Goal: Information Seeking & Learning: Learn about a topic

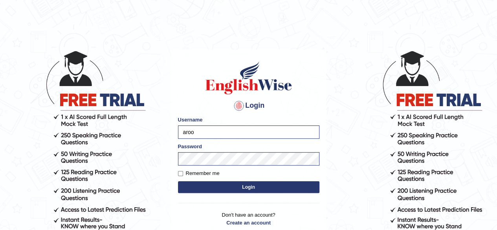
drag, startPoint x: 0, startPoint y: 0, endPoint x: 207, endPoint y: 137, distance: 248.2
click at [207, 137] on input "aroo" at bounding box center [249, 131] width 142 height 13
type input "arooj"
click at [181, 175] on input "Remember me" at bounding box center [180, 173] width 5 height 5
checkbox input "true"
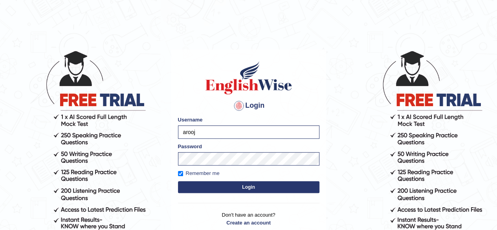
click at [256, 186] on button "Login" at bounding box center [249, 187] width 142 height 12
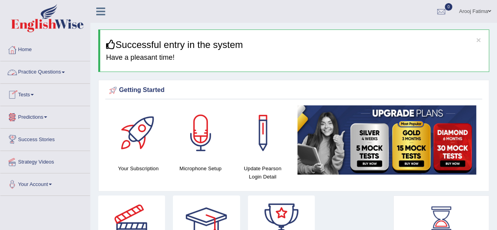
click at [64, 70] on link "Practice Questions" at bounding box center [45, 71] width 90 height 20
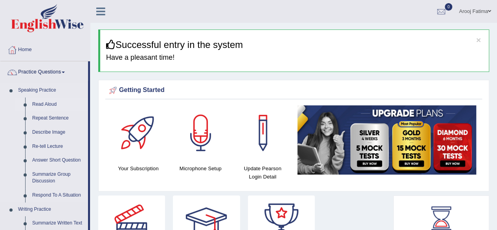
click at [53, 105] on link "Read Aloud" at bounding box center [58, 105] width 59 height 14
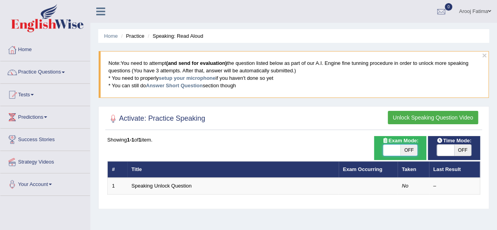
click at [397, 149] on span at bounding box center [391, 150] width 17 height 11
checkbox input "true"
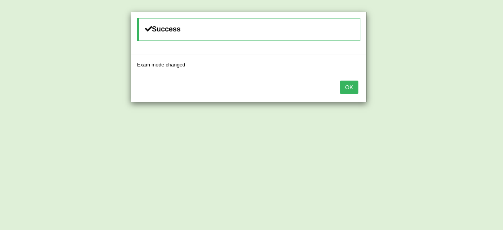
click at [348, 84] on button "OK" at bounding box center [349, 87] width 18 height 13
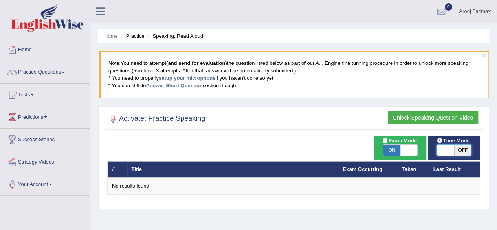
click at [442, 149] on span at bounding box center [445, 150] width 17 height 11
checkbox input "true"
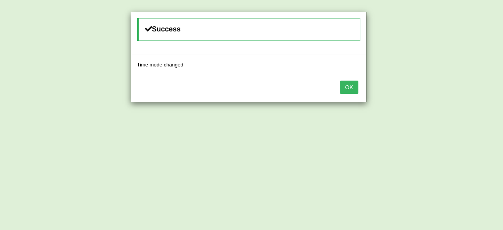
click at [346, 91] on button "OK" at bounding box center [349, 87] width 18 height 13
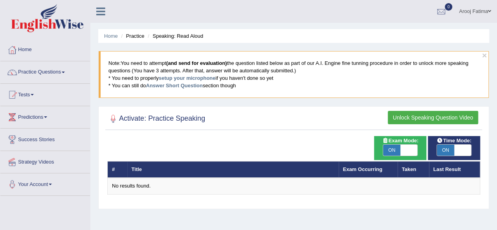
drag, startPoint x: 0, startPoint y: 190, endPoint x: 0, endPoint y: 197, distance: 7.1
click at [0, 197] on div "Toggle navigation Home Practice Questions Speaking Practice Read Aloud Repeat S…" at bounding box center [248, 204] width 497 height 409
click at [361, 166] on link "Exam Occurring" at bounding box center [362, 169] width 39 height 6
click at [409, 148] on span at bounding box center [409, 150] width 17 height 11
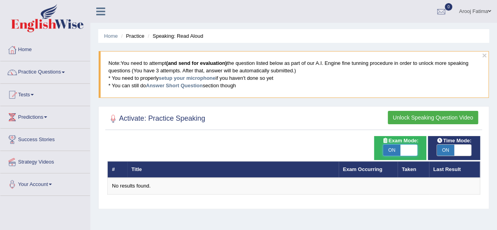
checkbox input "false"
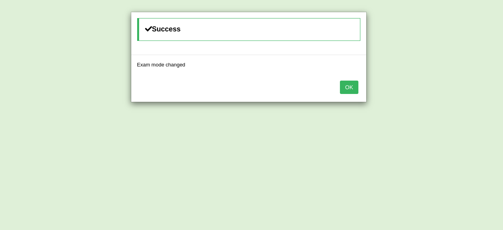
drag, startPoint x: 349, startPoint y: 85, endPoint x: 345, endPoint y: 84, distance: 4.2
click at [350, 85] on button "OK" at bounding box center [349, 87] width 18 height 13
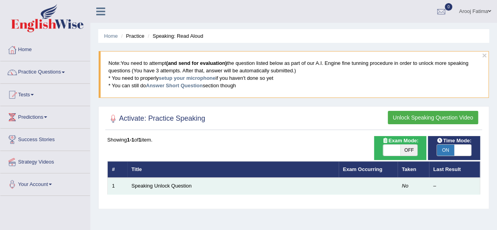
click at [179, 178] on td "Speaking Unlock Question" at bounding box center [233, 186] width 212 height 17
click at [177, 186] on link "Speaking Unlock Question" at bounding box center [162, 186] width 60 height 6
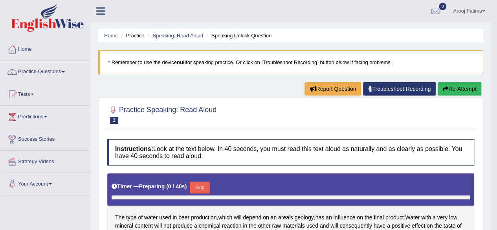
scroll to position [118, 0]
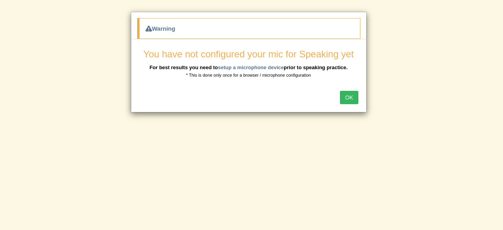
click at [352, 96] on button "OK" at bounding box center [349, 97] width 18 height 13
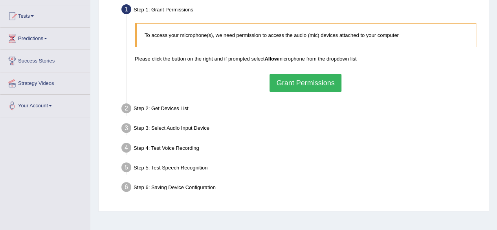
scroll to position [79, 0]
click at [315, 81] on button "Grant Permissions" at bounding box center [306, 83] width 72 height 18
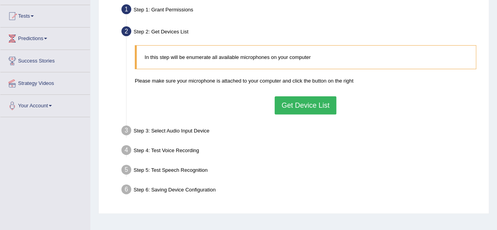
click at [316, 101] on button "Get Device List" at bounding box center [305, 105] width 61 height 18
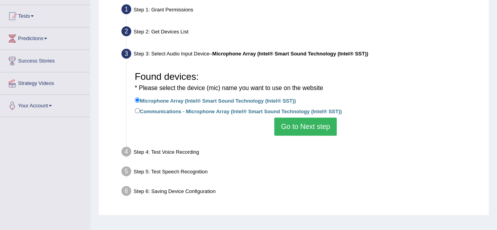
click at [313, 125] on button "Go to Next step" at bounding box center [305, 127] width 63 height 18
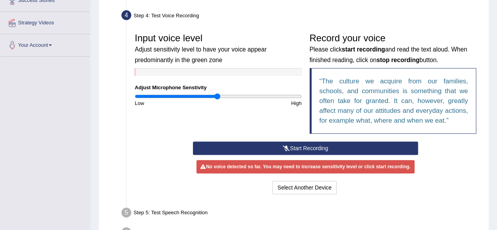
scroll to position [157, 0]
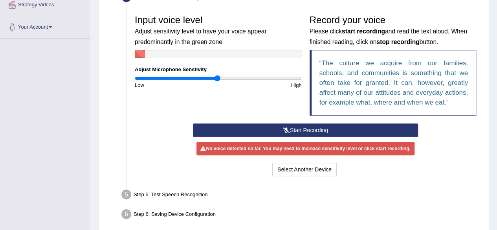
click at [318, 127] on button "Start Recording" at bounding box center [305, 129] width 225 height 13
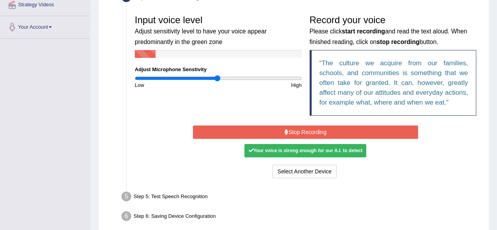
click at [318, 126] on button "Stop Recording" at bounding box center [305, 131] width 225 height 13
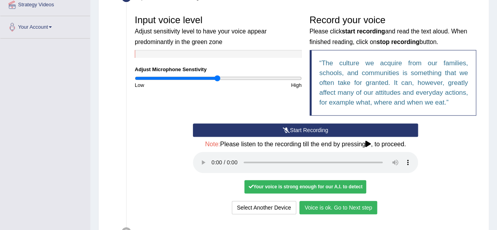
click at [347, 206] on button "Voice is ok. Go to Next step" at bounding box center [339, 207] width 78 height 13
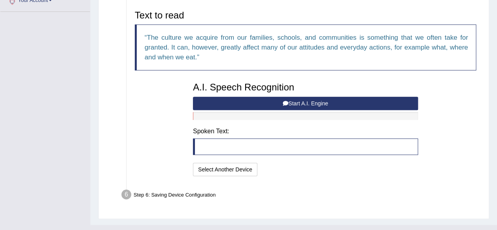
scroll to position [197, 0]
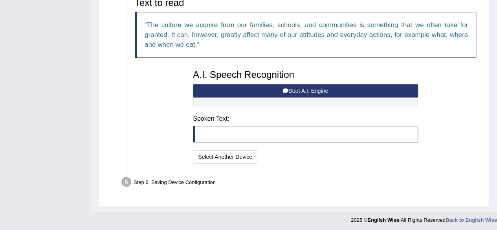
click at [245, 134] on blockquote at bounding box center [305, 134] width 225 height 17
click at [246, 136] on blockquote at bounding box center [305, 134] width 225 height 17
click at [234, 160] on button "Select Another Device" at bounding box center [225, 156] width 64 height 13
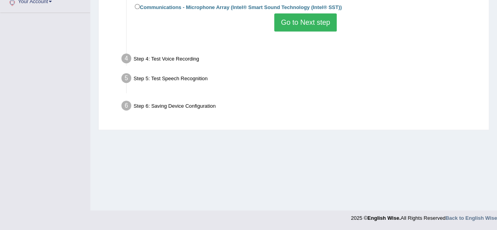
scroll to position [182, 0]
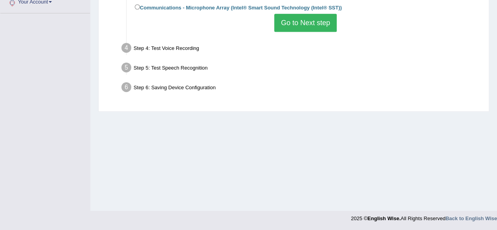
click at [308, 23] on button "Go to Next step" at bounding box center [305, 23] width 63 height 18
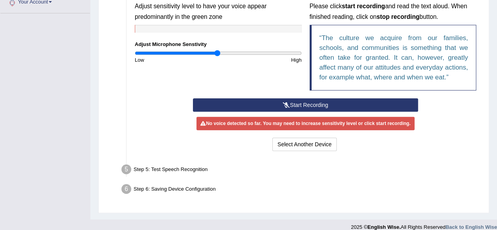
click at [315, 102] on button "Start Recording" at bounding box center [305, 104] width 225 height 13
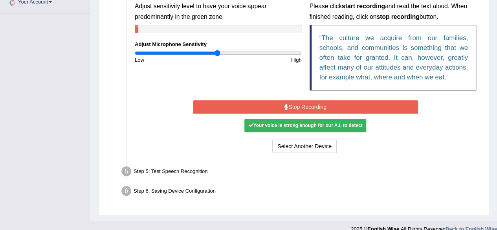
click at [308, 125] on div "Your voice is strong enough for our A.I. to detect" at bounding box center [306, 125] width 122 height 13
click at [326, 101] on button "Stop Recording" at bounding box center [305, 106] width 225 height 13
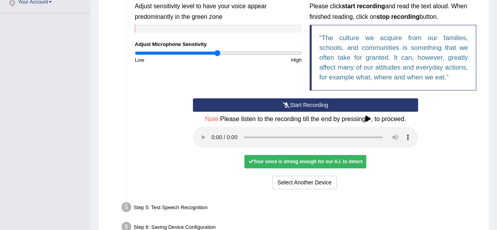
click at [321, 105] on button "Start Recording" at bounding box center [305, 104] width 225 height 13
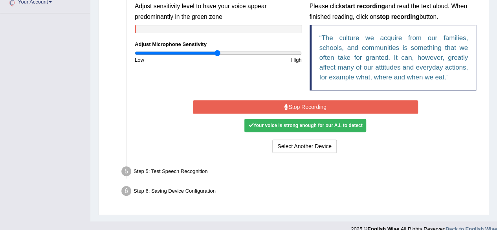
click at [326, 103] on button "Stop Recording" at bounding box center [305, 106] width 225 height 13
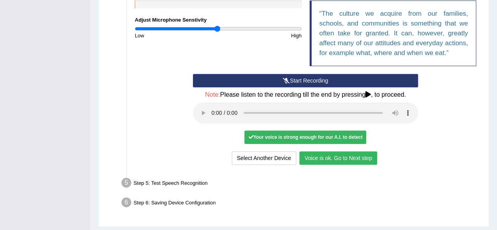
scroll to position [228, 0]
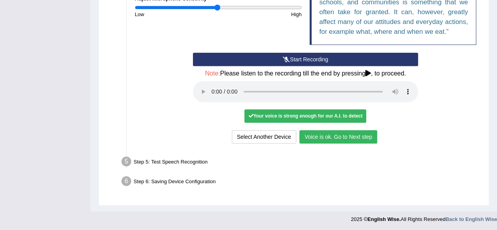
click at [349, 134] on button "Voice is ok. Go to Next step" at bounding box center [339, 136] width 78 height 13
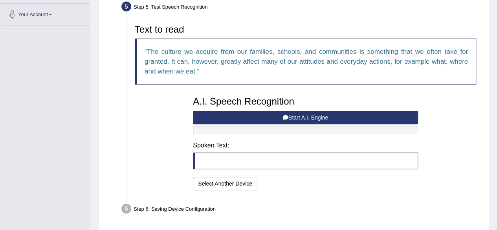
scroll to position [158, 0]
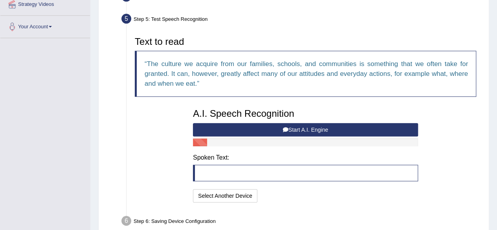
click at [316, 129] on button "Start A.I. Engine" at bounding box center [305, 129] width 225 height 13
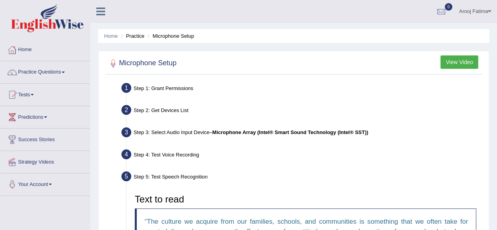
scroll to position [0, 0]
click at [139, 35] on li "Practice" at bounding box center [131, 35] width 25 height 7
click at [136, 37] on li "Practice" at bounding box center [131, 35] width 25 height 7
click at [134, 35] on li "Practice" at bounding box center [131, 35] width 25 height 7
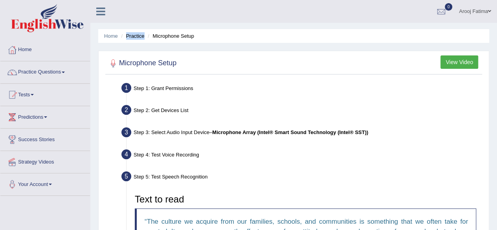
click at [134, 35] on li "Practice" at bounding box center [131, 35] width 25 height 7
drag, startPoint x: 133, startPoint y: 41, endPoint x: 123, endPoint y: 51, distance: 14.2
click at [133, 41] on ul "Home Practice Microphone Setup" at bounding box center [293, 36] width 391 height 14
click at [71, 70] on link "Practice Questions" at bounding box center [45, 71] width 90 height 20
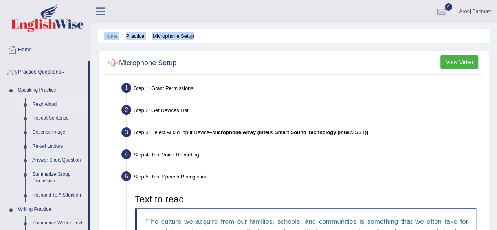
click at [46, 105] on link "Read Aloud" at bounding box center [58, 105] width 59 height 14
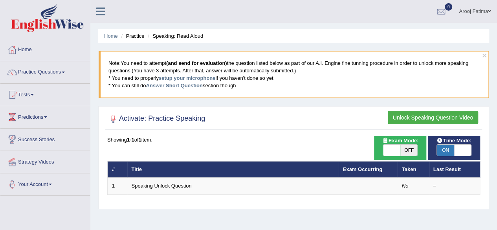
click at [427, 114] on button "Unlock Speaking Question Video" at bounding box center [433, 117] width 90 height 13
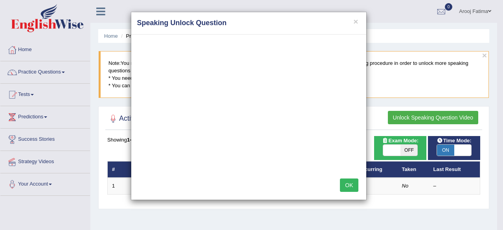
click at [347, 186] on button "OK" at bounding box center [349, 185] width 18 height 13
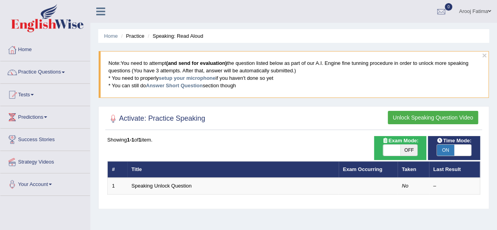
click at [387, 144] on div "ON OFF" at bounding box center [400, 150] width 35 height 12
click at [388, 151] on span at bounding box center [391, 150] width 17 height 11
checkbox input "true"
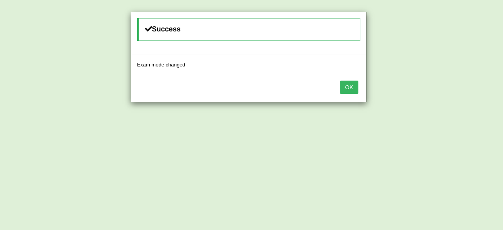
click at [353, 86] on button "OK" at bounding box center [349, 87] width 18 height 13
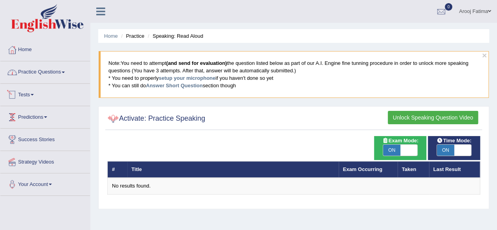
click at [53, 74] on link "Practice Questions" at bounding box center [45, 71] width 90 height 20
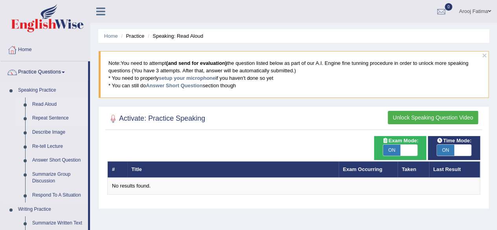
click at [48, 114] on link "Repeat Sentence" at bounding box center [58, 118] width 59 height 14
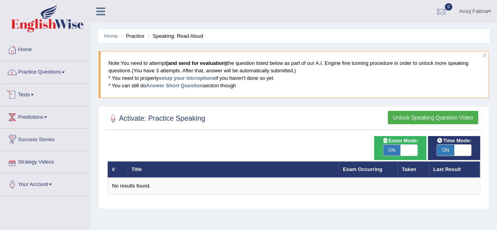
click at [72, 75] on link "Practice Questions" at bounding box center [45, 71] width 90 height 20
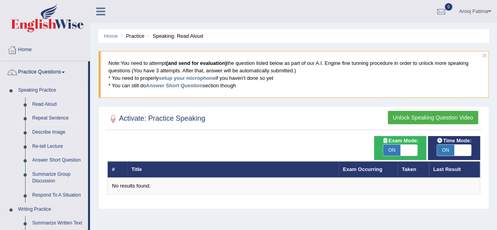
click at [54, 118] on link "Repeat Sentence" at bounding box center [58, 118] width 59 height 14
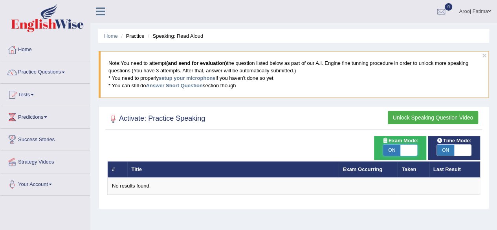
click at [414, 148] on span at bounding box center [409, 150] width 17 height 11
checkbox input "false"
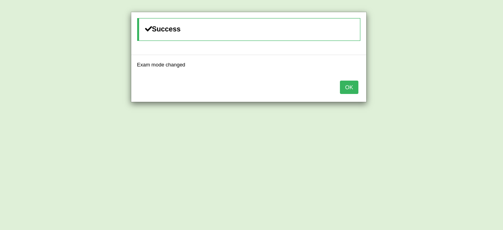
click at [346, 85] on button "OK" at bounding box center [349, 87] width 18 height 13
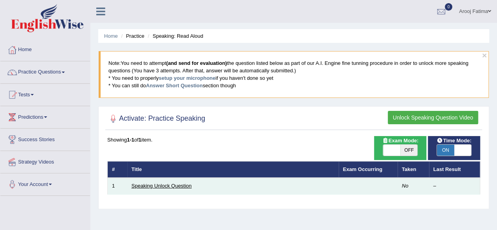
click at [150, 183] on link "Speaking Unlock Question" at bounding box center [162, 186] width 60 height 6
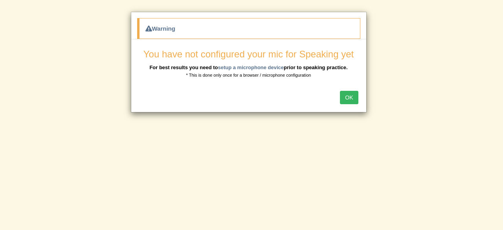
click at [352, 96] on button "OK" at bounding box center [349, 97] width 18 height 13
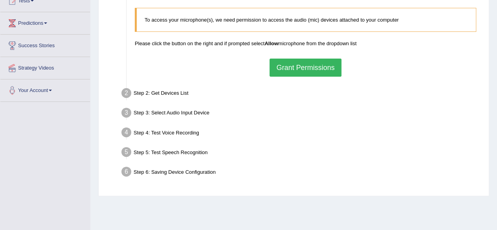
scroll to position [79, 0]
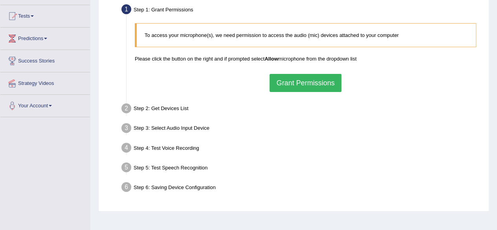
click at [309, 85] on button "Grant Permissions" at bounding box center [306, 83] width 72 height 18
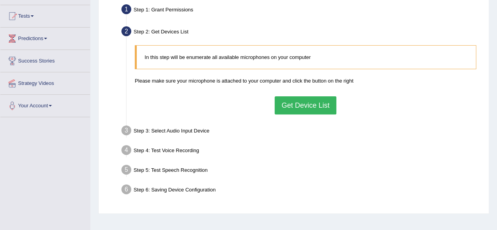
click at [303, 106] on button "Get Device List" at bounding box center [305, 105] width 61 height 18
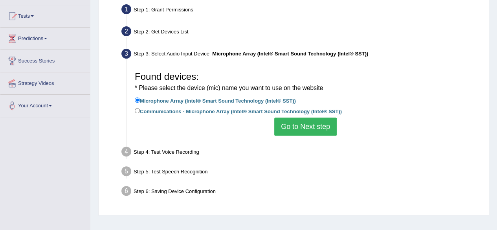
click at [302, 126] on button "Go to Next step" at bounding box center [305, 127] width 63 height 18
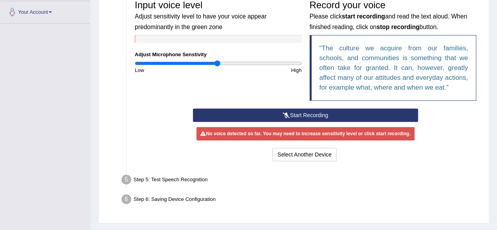
scroll to position [190, 0]
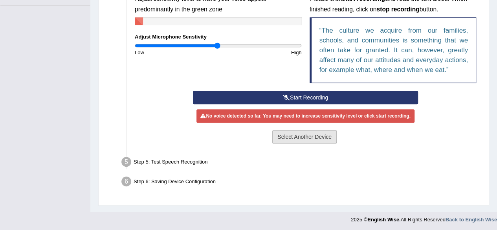
click at [306, 139] on button "Select Another Device" at bounding box center [304, 136] width 64 height 13
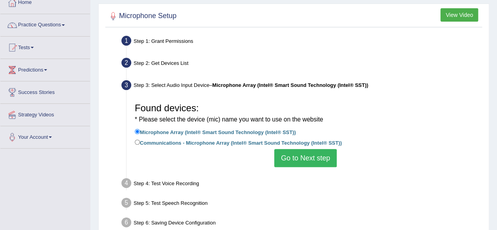
scroll to position [0, 0]
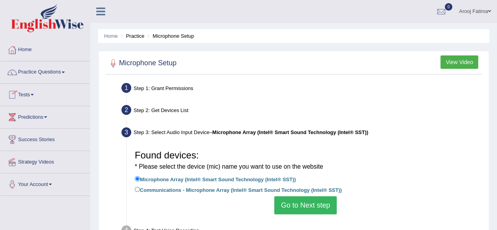
click at [57, 73] on link "Practice Questions" at bounding box center [45, 71] width 90 height 20
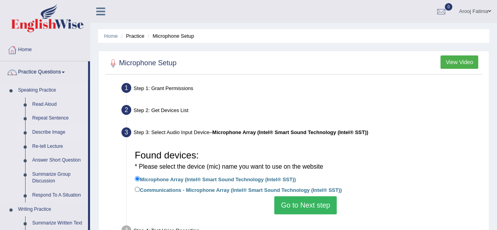
click at [41, 133] on link "Describe Image" at bounding box center [58, 132] width 59 height 14
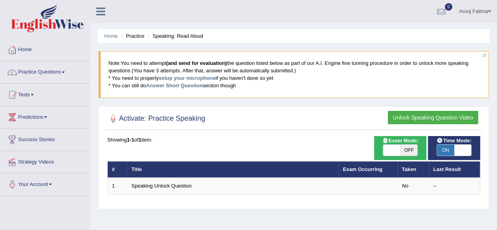
click at [64, 74] on link "Practice Questions" at bounding box center [45, 71] width 90 height 20
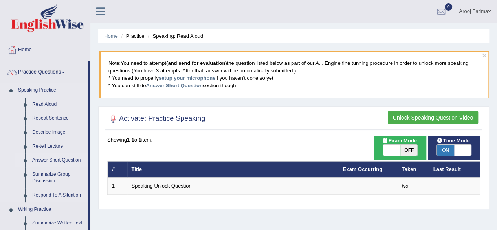
click at [39, 157] on link "Answer Short Question" at bounding box center [58, 160] width 59 height 14
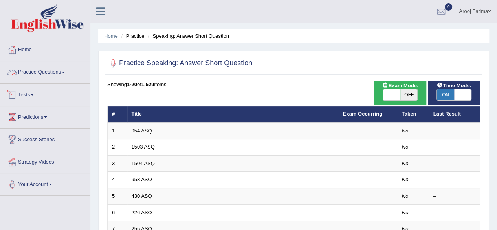
click at [58, 72] on link "Practice Questions" at bounding box center [45, 71] width 90 height 20
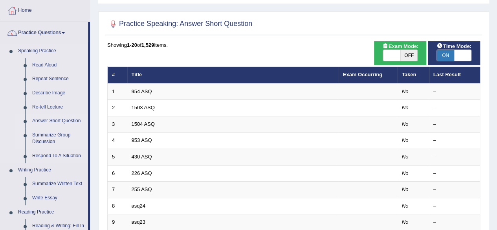
scroll to position [79, 0]
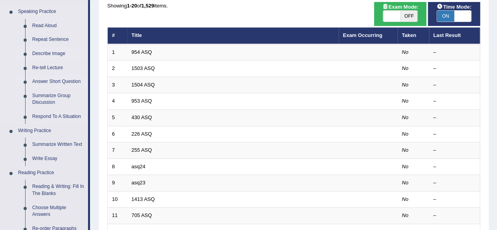
click at [48, 54] on link "Describe Image" at bounding box center [58, 54] width 59 height 14
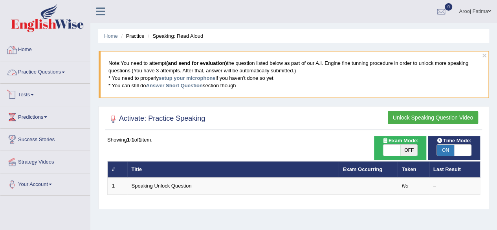
click at [65, 73] on span at bounding box center [63, 73] width 3 height 2
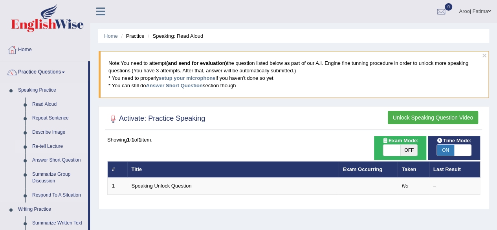
click at [42, 143] on link "Re-tell Lecture" at bounding box center [58, 147] width 59 height 14
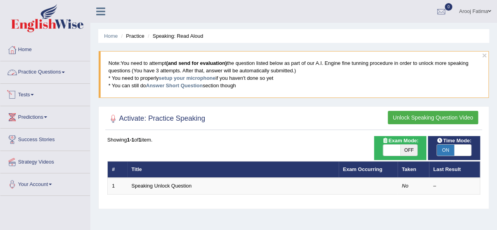
click at [63, 70] on link "Practice Questions" at bounding box center [45, 71] width 90 height 20
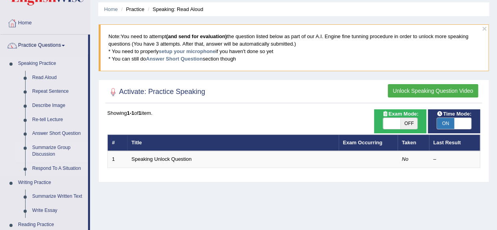
scroll to position [39, 0]
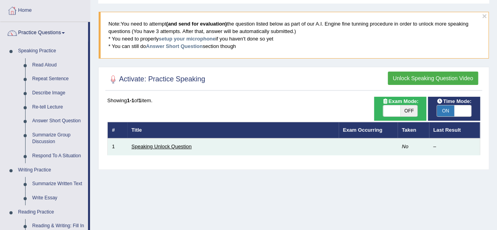
click at [164, 145] on link "Speaking Unlock Question" at bounding box center [162, 147] width 60 height 6
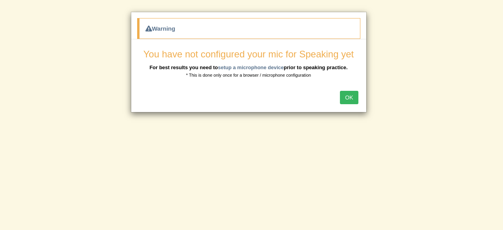
click at [353, 98] on button "OK" at bounding box center [349, 97] width 18 height 13
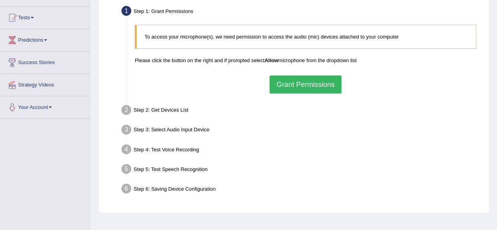
scroll to position [39, 0]
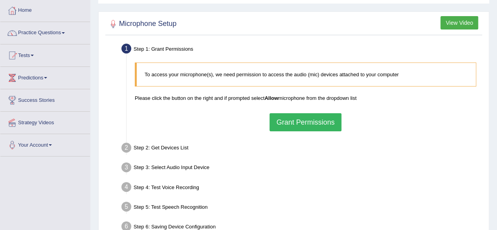
click at [318, 121] on button "Grant Permissions" at bounding box center [306, 122] width 72 height 18
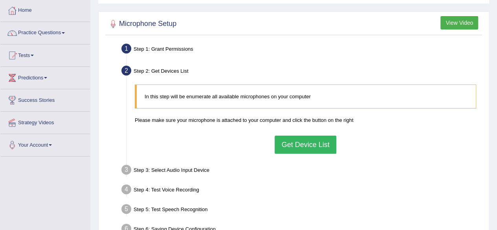
click at [314, 143] on button "Get Device List" at bounding box center [305, 145] width 61 height 18
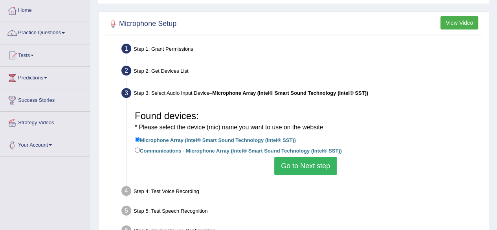
click at [311, 164] on button "Go to Next step" at bounding box center [305, 166] width 63 height 18
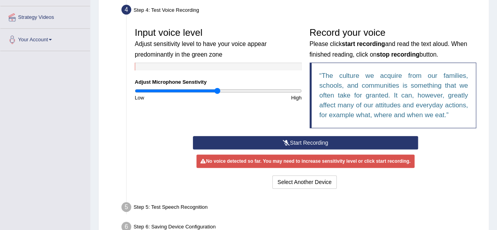
scroll to position [157, 0]
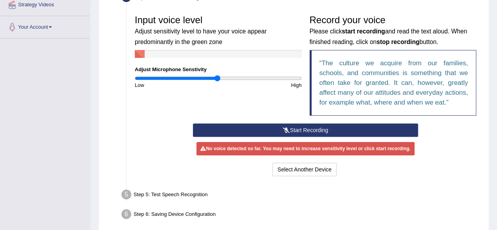
click at [310, 130] on button "Start Recording" at bounding box center [305, 129] width 225 height 13
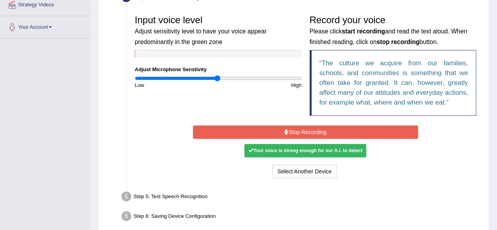
click at [304, 131] on button "Stop Recording" at bounding box center [305, 131] width 225 height 13
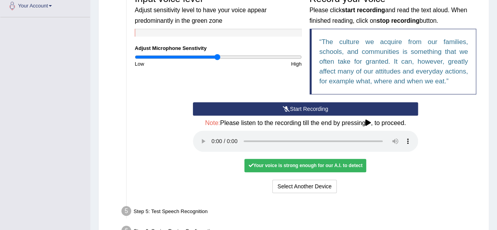
scroll to position [197, 0]
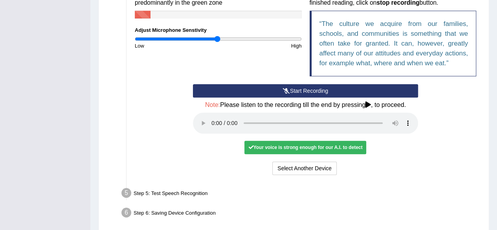
click at [313, 150] on div "Your voice is strong enough for our A.I. to detect" at bounding box center [306, 147] width 122 height 13
click at [312, 145] on div "Your voice is strong enough for our A.I. to detect" at bounding box center [306, 147] width 122 height 13
click at [312, 148] on div "Your voice is strong enough for our A.I. to detect" at bounding box center [306, 147] width 122 height 13
click at [373, 150] on div "No voice detected so far. You may need to increase sensitivity level or click s…" at bounding box center [305, 147] width 225 height 7
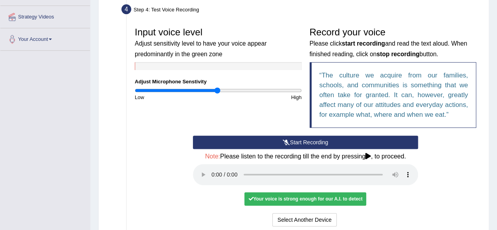
scroll to position [157, 0]
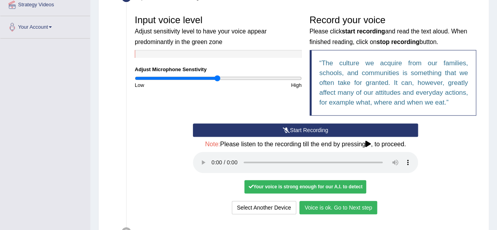
click at [325, 128] on button "Start Recording" at bounding box center [305, 129] width 225 height 13
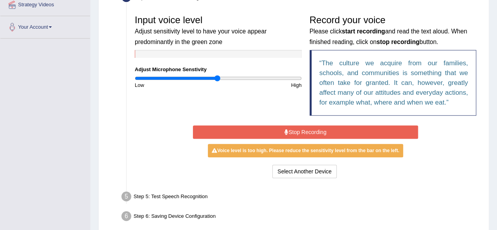
click at [331, 132] on button "Stop Recording" at bounding box center [305, 131] width 225 height 13
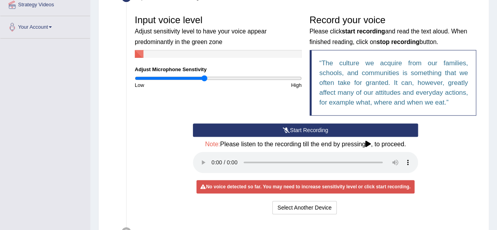
click at [204, 77] on input "range" at bounding box center [218, 78] width 167 height 6
type input "0.94"
click at [212, 77] on input "range" at bounding box center [218, 78] width 167 height 6
click at [314, 129] on button "Start Recording" at bounding box center [305, 129] width 225 height 13
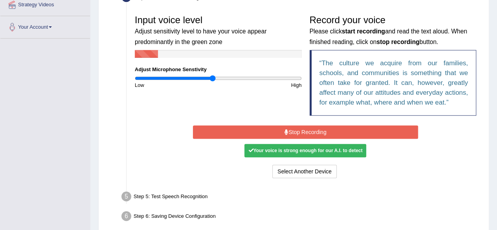
click at [303, 127] on button "Stop Recording" at bounding box center [305, 131] width 225 height 13
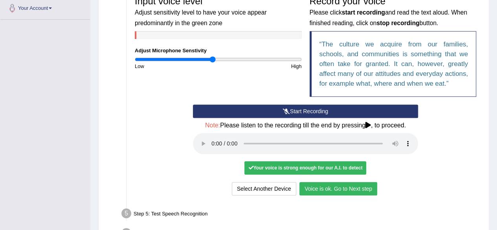
scroll to position [189, 0]
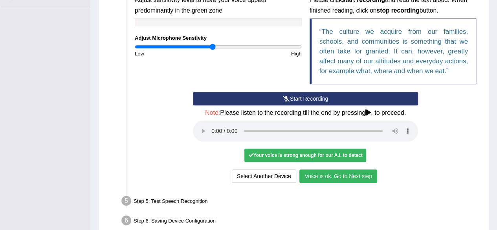
click at [311, 93] on button "Start Recording" at bounding box center [305, 98] width 225 height 13
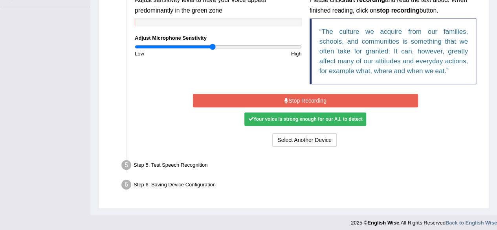
click at [335, 99] on button "Stop Recording" at bounding box center [305, 100] width 225 height 13
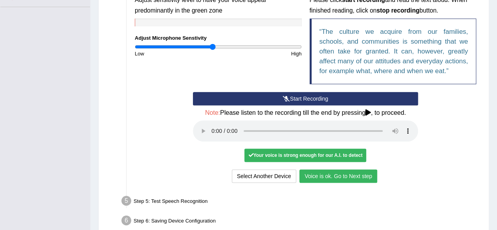
click at [339, 176] on button "Voice is ok. Go to Next step" at bounding box center [339, 175] width 78 height 13
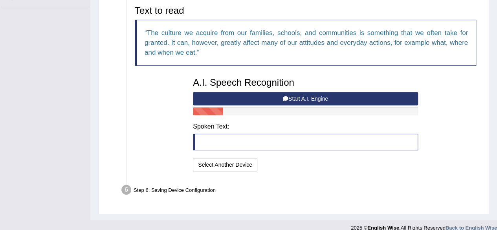
click at [237, 148] on blockquote at bounding box center [305, 142] width 225 height 17
click at [238, 140] on blockquote at bounding box center [305, 142] width 225 height 17
click at [305, 98] on button "Start A.I. Engine" at bounding box center [305, 98] width 225 height 13
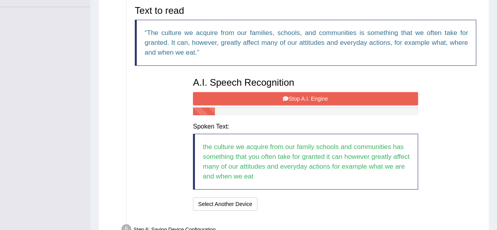
click at [307, 96] on button "Stop A.I. Engine" at bounding box center [305, 98] width 225 height 13
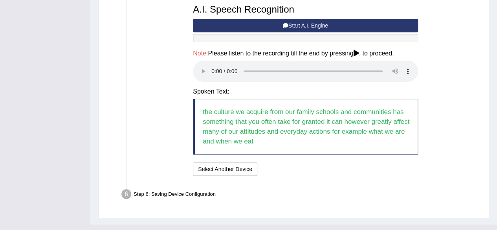
scroll to position [267, 0]
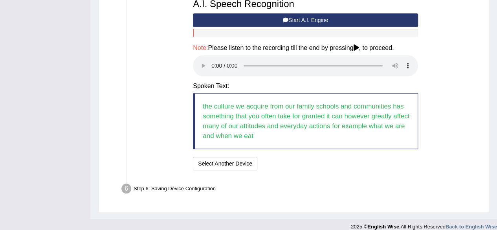
click at [345, 136] on blockquote "the culture we acquire from our family schools and communities has something th…" at bounding box center [305, 121] width 225 height 56
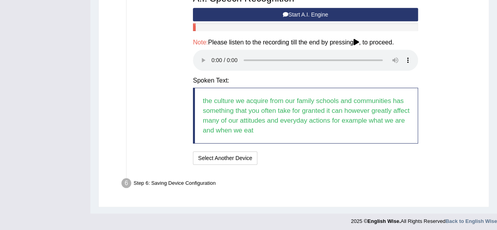
scroll to position [274, 0]
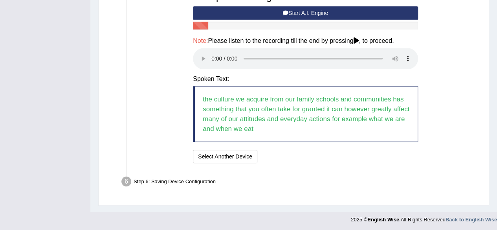
click at [190, 182] on div "Step 6: Saving Device Configuration" at bounding box center [302, 182] width 368 height 17
click at [191, 182] on div "Step 6: Saving Device Configuration" at bounding box center [302, 182] width 368 height 17
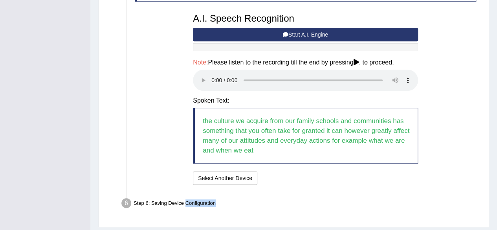
scroll to position [235, 0]
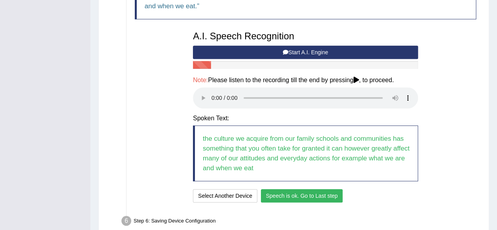
click at [359, 78] on icon at bounding box center [356, 80] width 6 height 6
click at [359, 79] on icon at bounding box center [356, 80] width 6 height 6
click at [359, 80] on icon at bounding box center [356, 80] width 6 height 6
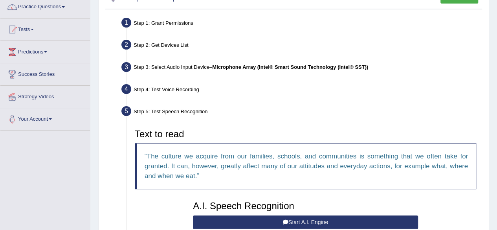
scroll to position [0, 0]
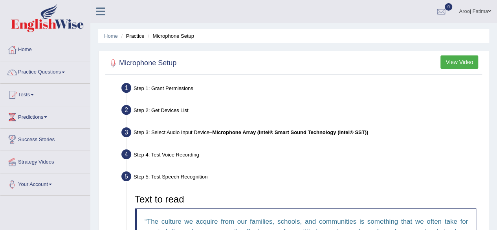
click at [457, 63] on button "View Video" at bounding box center [460, 61] width 38 height 13
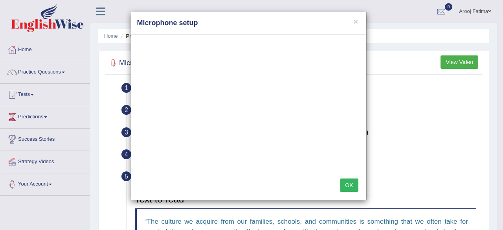
click at [352, 184] on button "OK" at bounding box center [349, 185] width 18 height 13
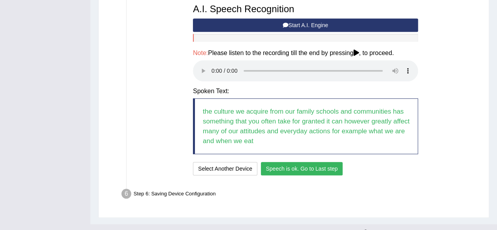
scroll to position [274, 0]
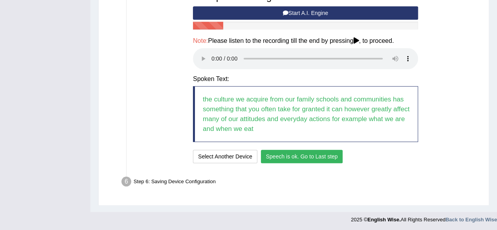
click at [326, 154] on button "Speech is ok. Go to Last step" at bounding box center [302, 156] width 82 height 13
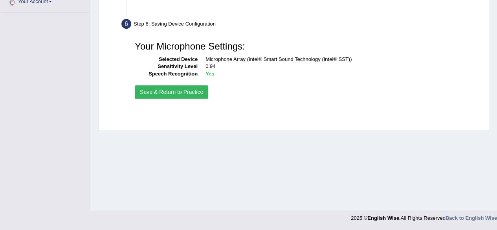
scroll to position [182, 0]
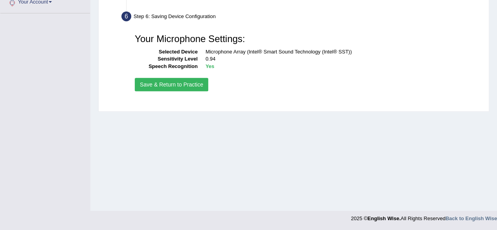
click at [183, 82] on button "Save & Return to Practice" at bounding box center [172, 84] width 74 height 13
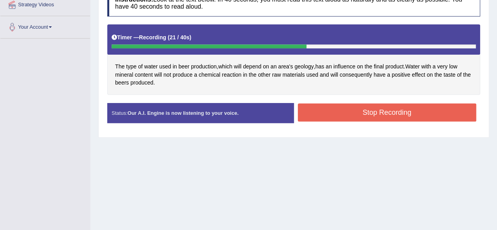
click at [384, 111] on button "Stop Recording" at bounding box center [387, 112] width 179 height 18
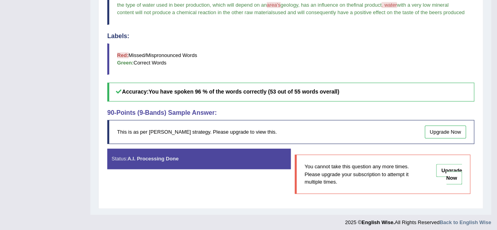
scroll to position [306, 0]
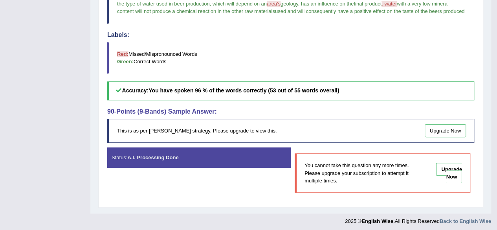
click at [150, 155] on strong "A.I. Processing Done" at bounding box center [152, 158] width 51 height 6
click at [168, 155] on strong "A.I. Processing Done" at bounding box center [152, 158] width 51 height 6
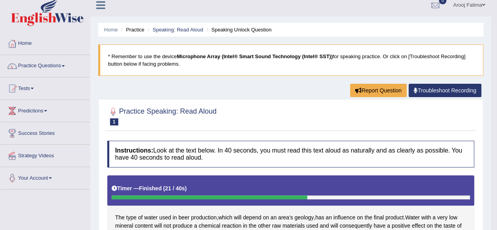
scroll to position [0, 0]
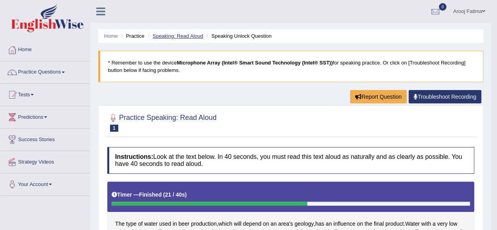
click at [193, 37] on link "Speaking: Read Aloud" at bounding box center [178, 36] width 51 height 6
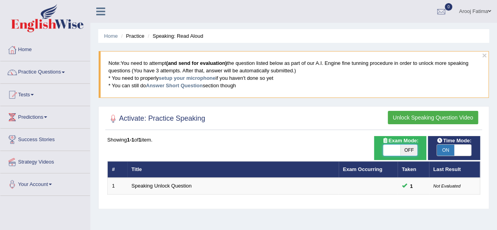
click at [388, 151] on span at bounding box center [391, 150] width 17 height 11
checkbox input "true"
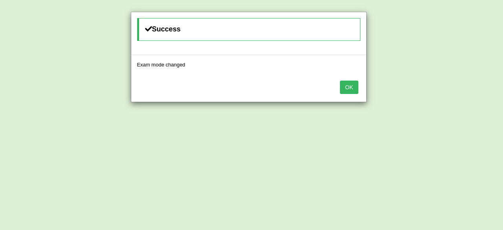
click at [348, 84] on button "OK" at bounding box center [349, 87] width 18 height 13
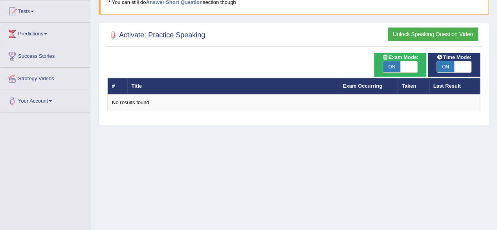
scroll to position [85, 0]
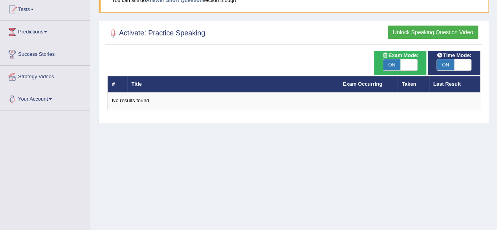
click at [436, 30] on button "Unlock Speaking Question Video" at bounding box center [433, 32] width 90 height 13
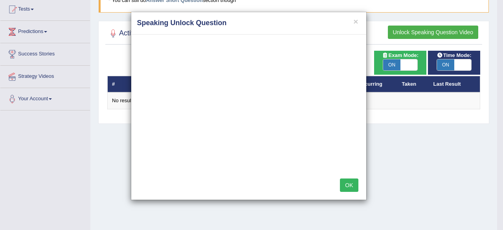
click at [351, 186] on button "OK" at bounding box center [349, 185] width 18 height 13
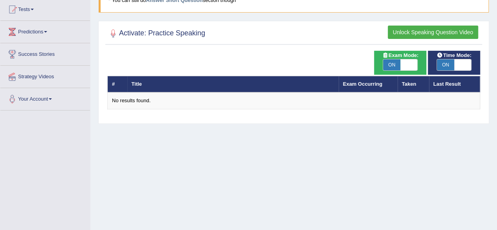
click at [432, 29] on button "Unlock Speaking Question Video" at bounding box center [433, 32] width 90 height 13
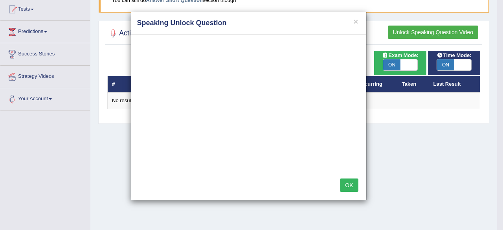
click at [344, 182] on button "OK" at bounding box center [349, 185] width 18 height 13
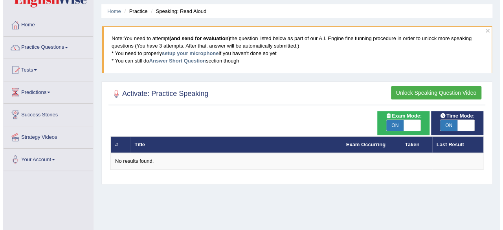
scroll to position [0, 0]
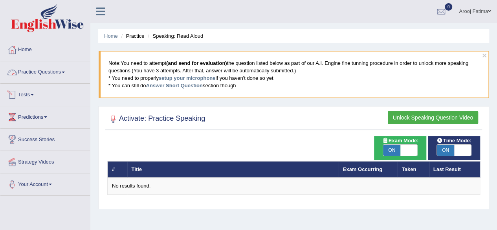
click at [65, 72] on span at bounding box center [63, 73] width 3 height 2
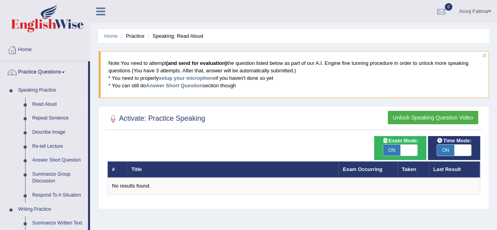
click at [445, 112] on button "Unlock Speaking Question Video" at bounding box center [433, 117] width 90 height 13
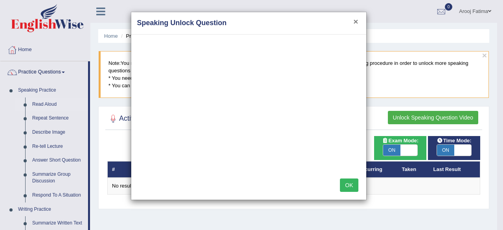
click at [354, 20] on button "×" at bounding box center [355, 21] width 5 height 8
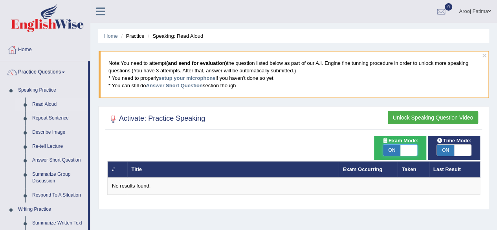
click at [416, 148] on span at bounding box center [409, 150] width 17 height 11
checkbox input "false"
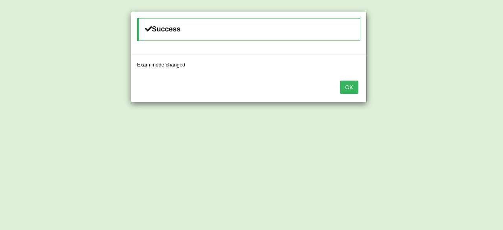
click at [348, 86] on button "OK" at bounding box center [349, 87] width 18 height 13
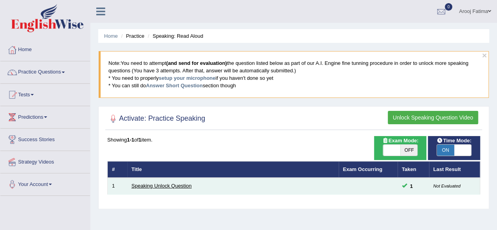
click at [170, 184] on link "Speaking Unlock Question" at bounding box center [162, 186] width 60 height 6
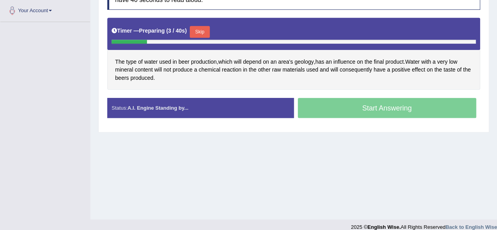
scroll to position [182, 0]
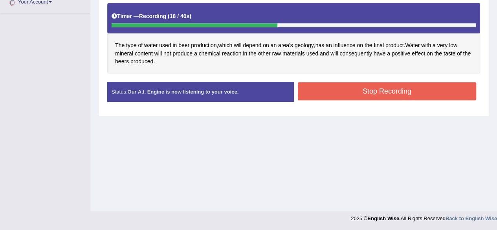
click at [371, 89] on button "Stop Recording" at bounding box center [387, 91] width 179 height 18
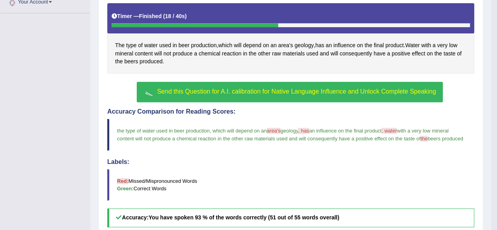
click at [292, 89] on span "Send this Question for A.I. calibration for Native Language Influence and Unloc…" at bounding box center [296, 91] width 279 height 7
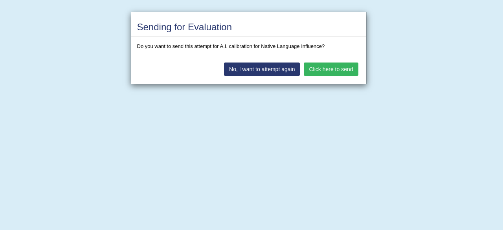
click at [342, 68] on button "Click here to send" at bounding box center [331, 69] width 54 height 13
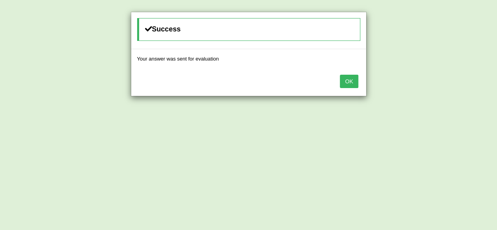
click at [347, 80] on button "OK" at bounding box center [349, 81] width 18 height 13
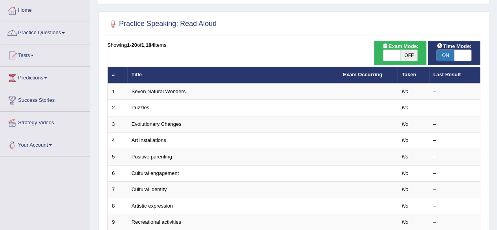
click at [392, 52] on span at bounding box center [391, 55] width 17 height 11
click at [390, 57] on span at bounding box center [391, 55] width 17 height 11
checkbox input "true"
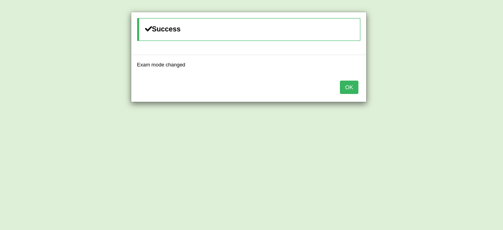
click at [350, 85] on button "OK" at bounding box center [349, 87] width 18 height 13
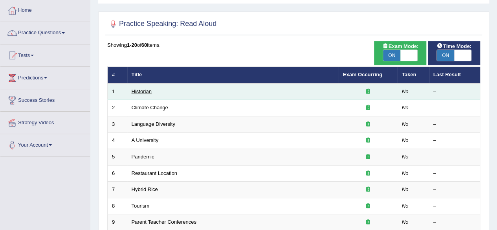
click at [146, 92] on link "Historian" at bounding box center [142, 91] width 20 height 6
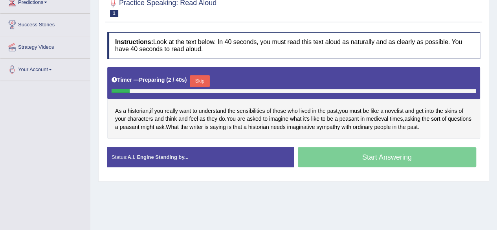
scroll to position [118, 0]
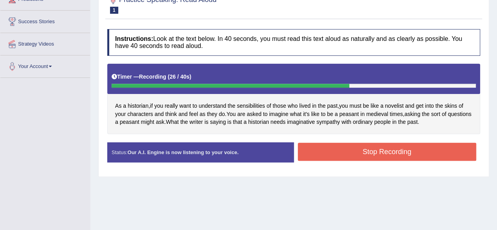
click at [400, 148] on button "Stop Recording" at bounding box center [387, 152] width 179 height 18
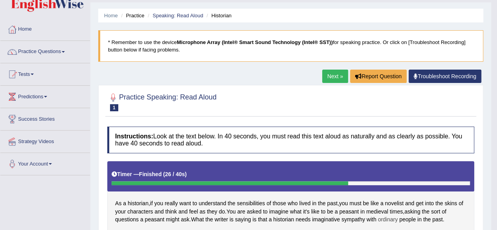
scroll to position [0, 0]
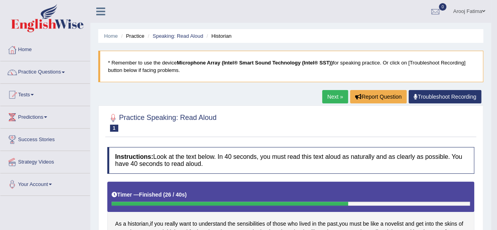
click at [67, 73] on link "Practice Questions" at bounding box center [45, 71] width 90 height 20
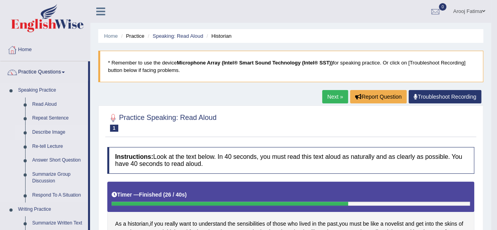
click at [52, 131] on link "Describe Image" at bounding box center [58, 132] width 59 height 14
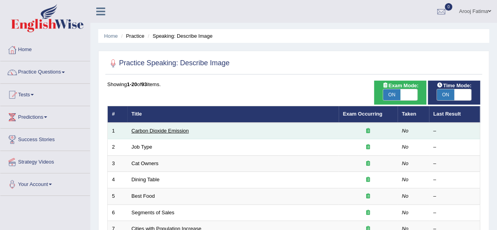
click at [168, 131] on link "Carbon Dioxide Emission" at bounding box center [160, 131] width 57 height 6
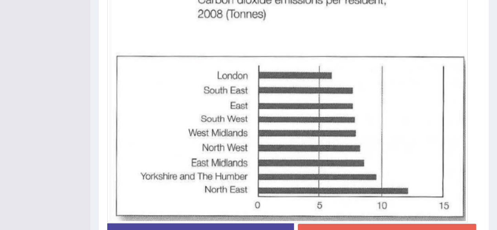
scroll to position [249, 0]
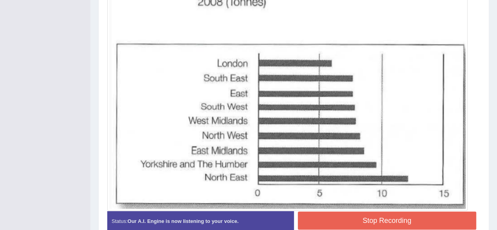
click at [380, 216] on button "Stop Recording" at bounding box center [387, 221] width 179 height 18
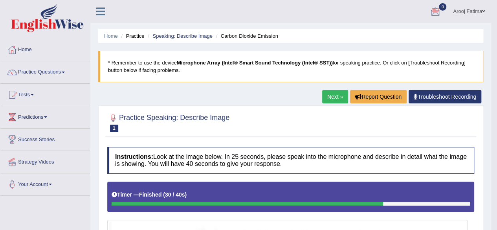
scroll to position [0, 0]
click at [342, 94] on link "Next »" at bounding box center [335, 96] width 26 height 13
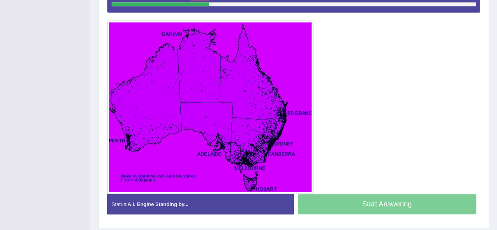
scroll to position [184, 0]
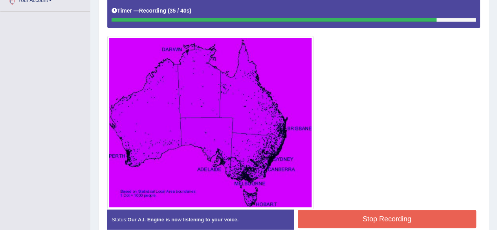
click at [354, 217] on button "Stop Recording" at bounding box center [387, 219] width 179 height 18
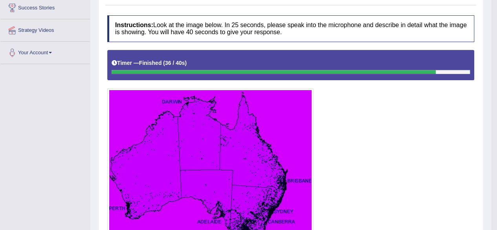
scroll to position [34, 0]
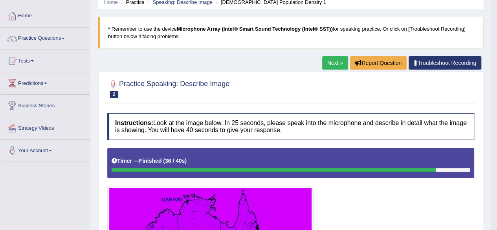
click at [335, 60] on link "Next »" at bounding box center [335, 62] width 26 height 13
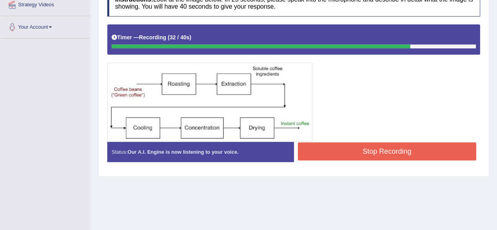
click at [387, 150] on button "Stop Recording" at bounding box center [387, 151] width 179 height 18
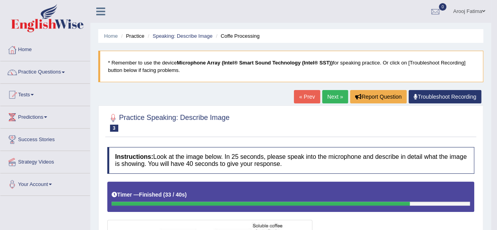
click at [334, 95] on link "Next »" at bounding box center [335, 96] width 26 height 13
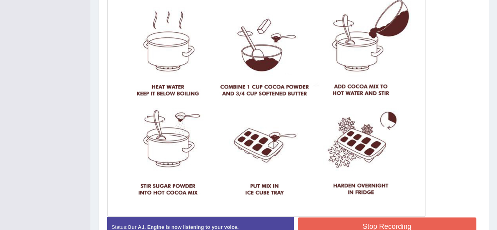
scroll to position [310, 0]
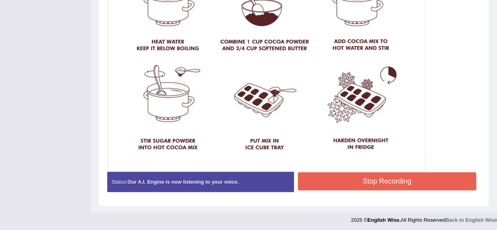
click at [389, 179] on button "Stop Recording" at bounding box center [387, 181] width 179 height 18
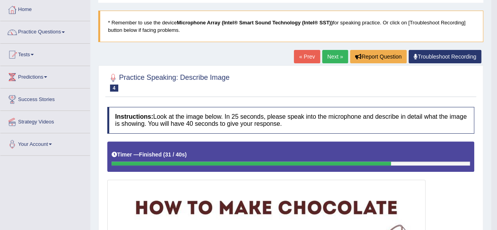
scroll to position [0, 0]
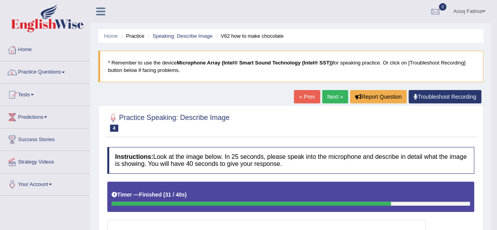
click at [330, 99] on link "Next »" at bounding box center [335, 96] width 26 height 13
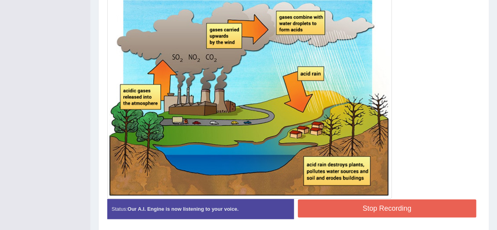
scroll to position [249, 0]
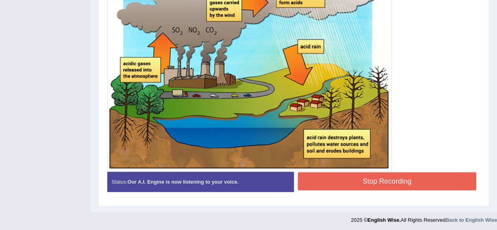
click at [389, 181] on button "Stop Recording" at bounding box center [387, 181] width 179 height 18
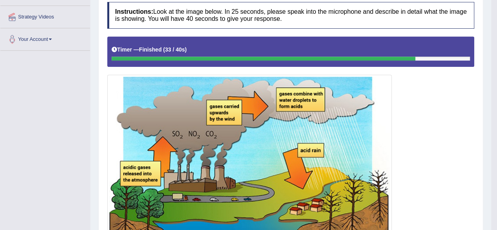
scroll to position [0, 0]
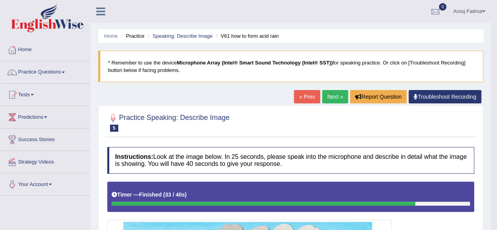
click at [335, 96] on link "Next »" at bounding box center [335, 96] width 26 height 13
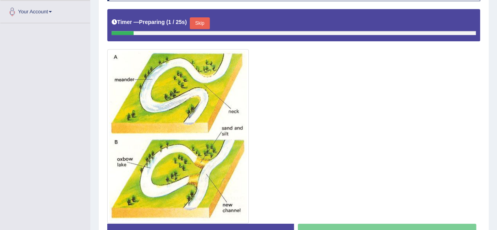
scroll to position [185, 0]
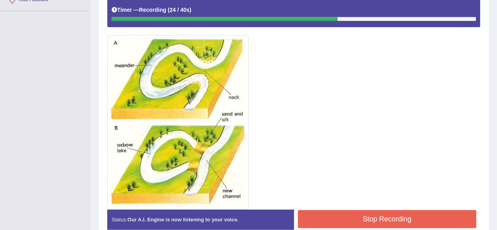
click at [361, 210] on button "Stop Recording" at bounding box center [387, 219] width 179 height 18
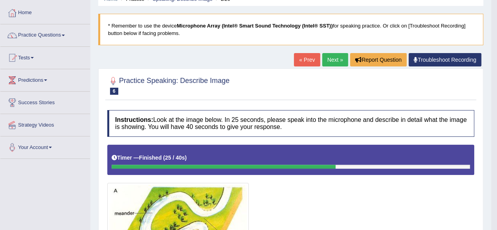
scroll to position [35, 0]
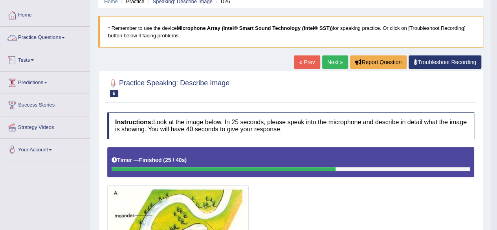
click at [54, 35] on link "Practice Questions" at bounding box center [45, 37] width 90 height 20
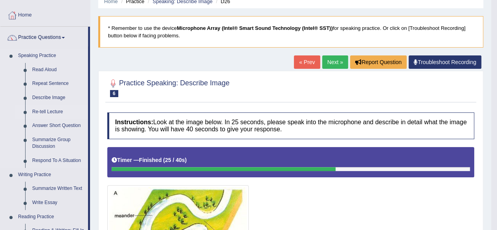
click at [53, 112] on link "Re-tell Lecture" at bounding box center [58, 112] width 59 height 14
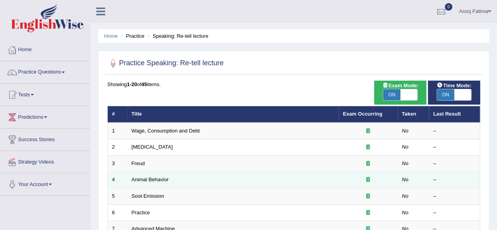
click at [239, 187] on td "Animal Behavior" at bounding box center [233, 180] width 212 height 17
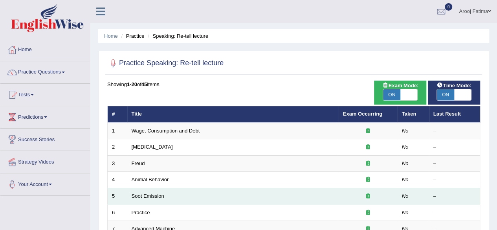
click at [239, 188] on td "Soot Emission" at bounding box center [233, 196] width 212 height 17
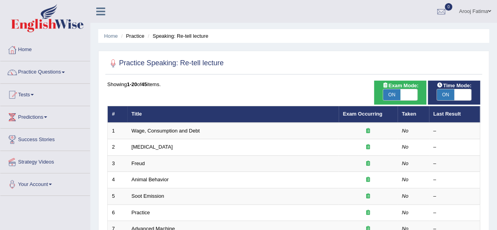
click at [294, 12] on ul "Arooj Fatima Toggle navigation Username: arooj Access Type: Online Subscription…" at bounding box center [355, 11] width 285 height 22
